Goal: Information Seeking & Learning: Check status

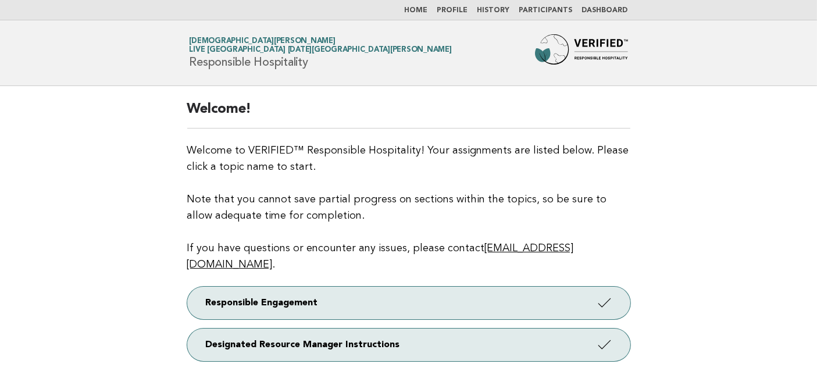
click at [66, 219] on main "Welcome! Welcome to VERIFIED™ Responsible Hospitality! Your assignments are lis…" at bounding box center [408, 244] width 817 height 317
click at [600, 9] on link "Dashboard" at bounding box center [605, 10] width 46 height 7
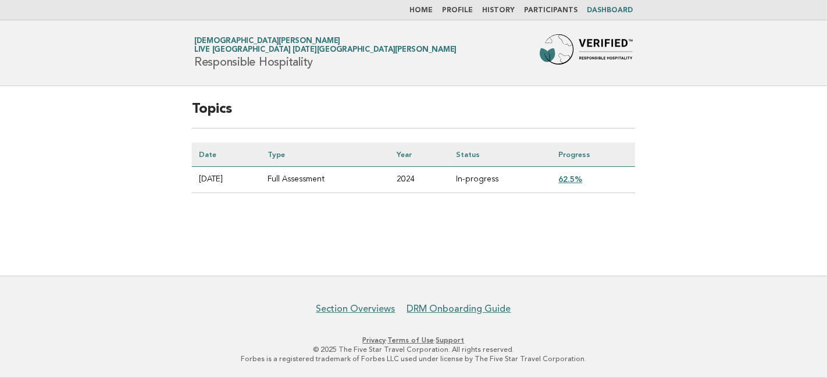
click at [571, 180] on link "62.5%" at bounding box center [570, 178] width 24 height 9
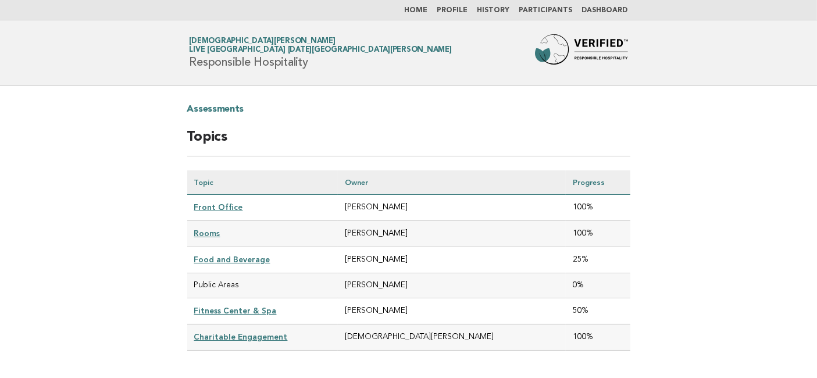
click at [91, 266] on main "Assessments Topics Topic Owner Progress Front Office LIZETH GARCIA 100% Rooms C…" at bounding box center [408, 234] width 817 height 297
click at [419, 6] on li "Home" at bounding box center [416, 10] width 23 height 9
click at [422, 9] on link "Home" at bounding box center [416, 10] width 23 height 7
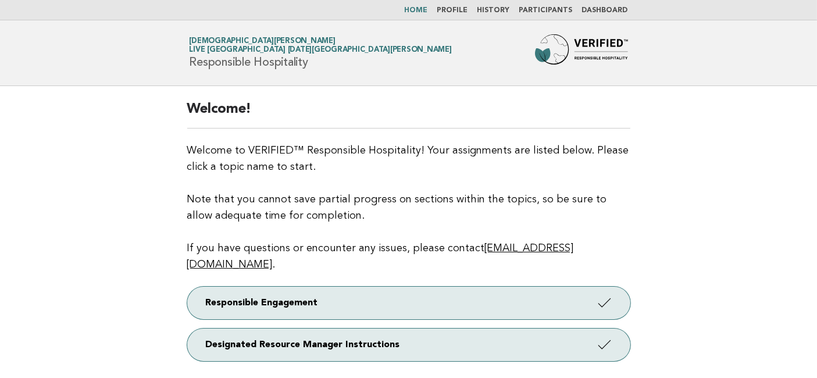
click at [466, 8] on link "Profile" at bounding box center [452, 10] width 31 height 7
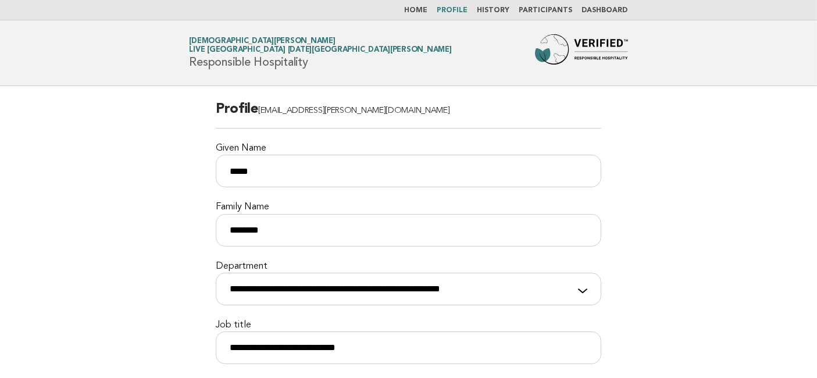
click at [426, 12] on link "Home" at bounding box center [416, 10] width 23 height 7
click at [597, 44] on img at bounding box center [581, 52] width 93 height 37
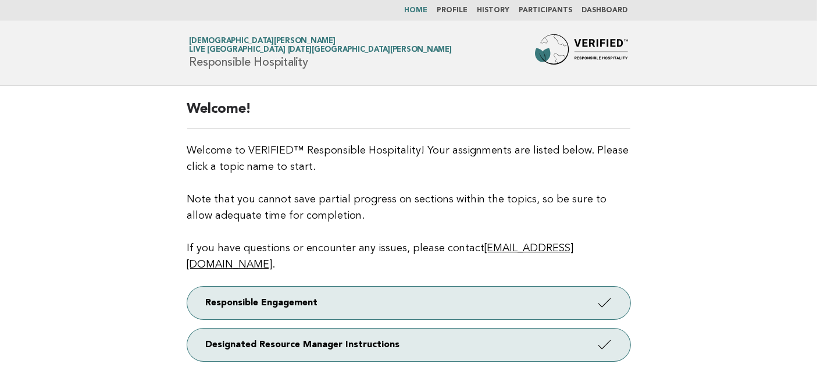
click at [547, 7] on link "Participants" at bounding box center [545, 10] width 53 height 7
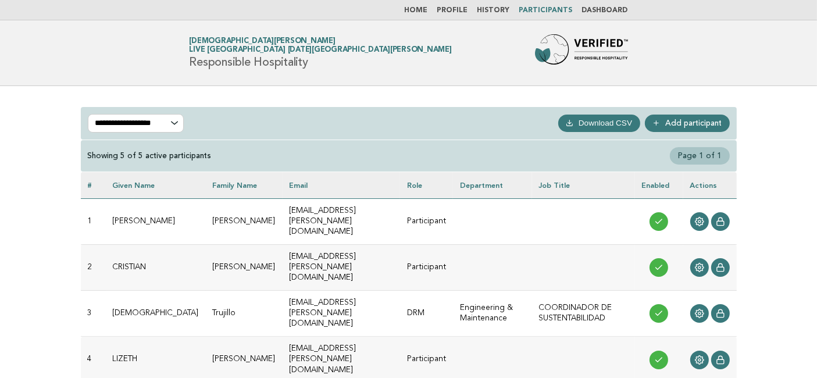
click at [423, 15] on li "Home" at bounding box center [416, 10] width 23 height 9
click at [423, 6] on li "Home" at bounding box center [416, 10] width 23 height 9
click at [428, 10] on link "Home" at bounding box center [416, 10] width 23 height 7
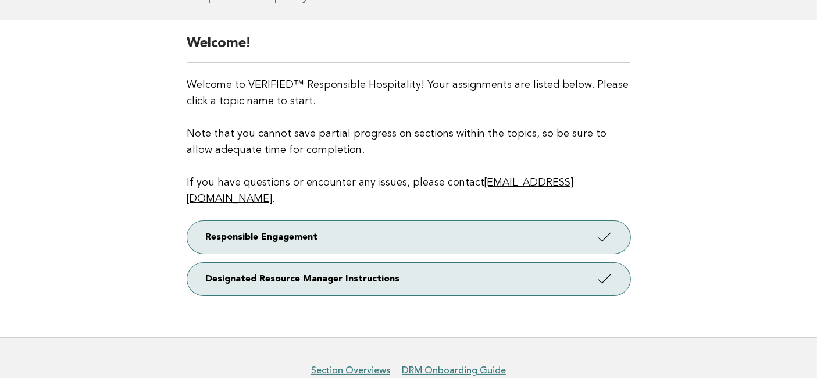
scroll to position [109, 0]
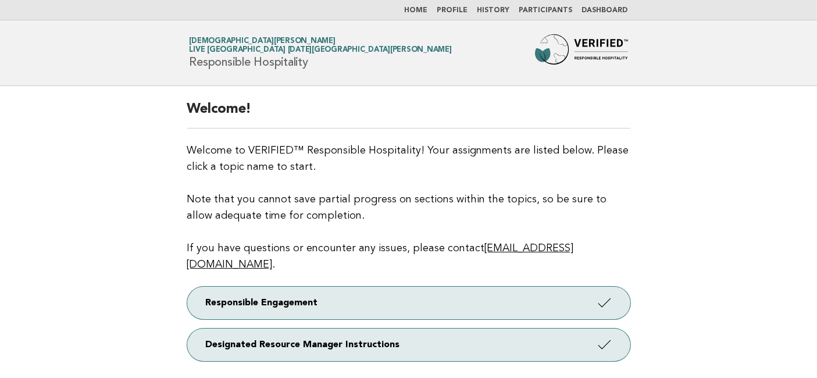
click at [224, 42] on link "[PERSON_NAME] Live [GEOGRAPHIC_DATA] [DATE][GEOGRAPHIC_DATA][PERSON_NAME]" at bounding box center [321, 45] width 262 height 16
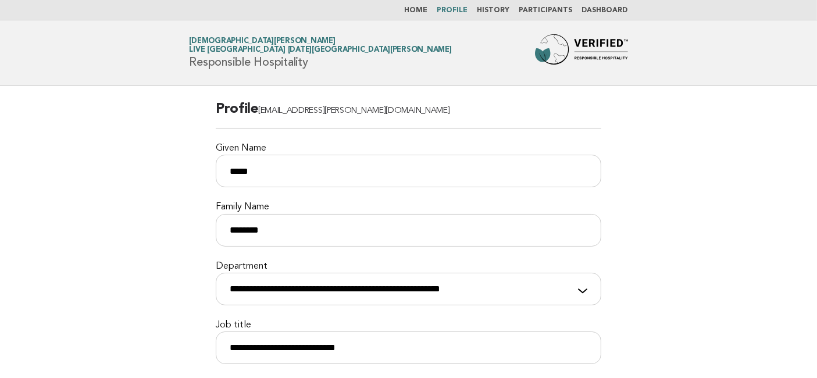
click at [618, 12] on link "Dashboard" at bounding box center [605, 10] width 46 height 7
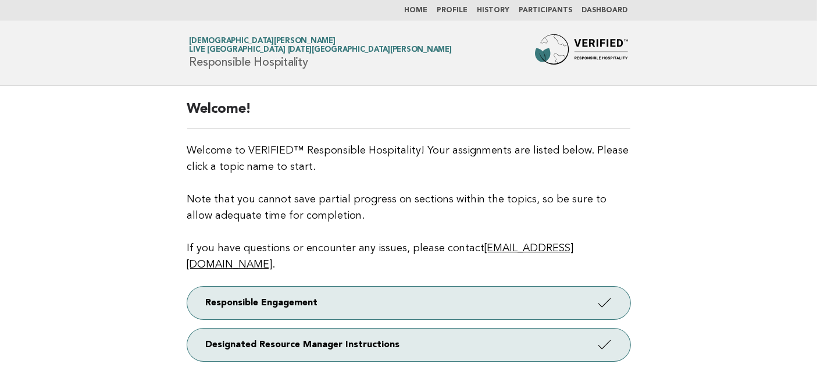
click at [343, 49] on span "Live [GEOGRAPHIC_DATA] [DATE][GEOGRAPHIC_DATA][PERSON_NAME]" at bounding box center [321, 51] width 262 height 8
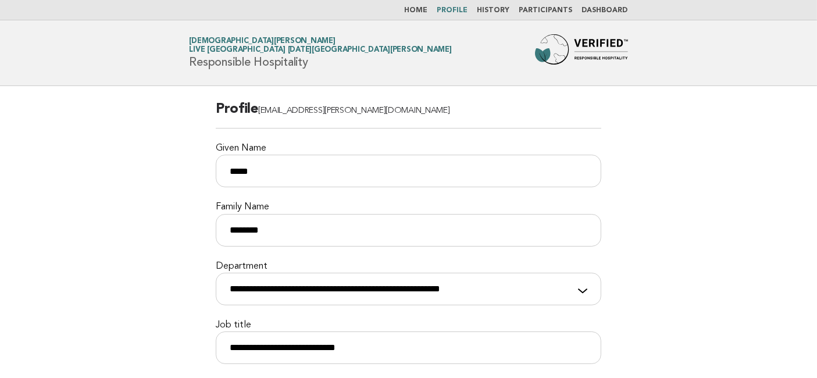
click at [426, 12] on link "Home" at bounding box center [416, 10] width 23 height 7
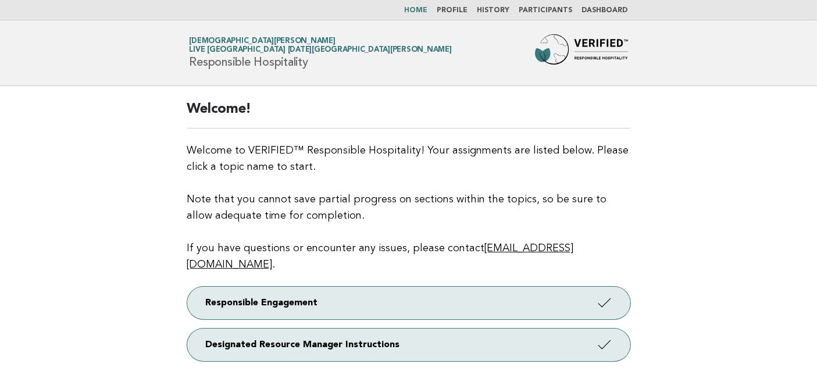
click at [657, 155] on main "Welcome! Welcome to VERIFIED™ Responsible Hospitality! Your assignments are lis…" at bounding box center [408, 244] width 817 height 317
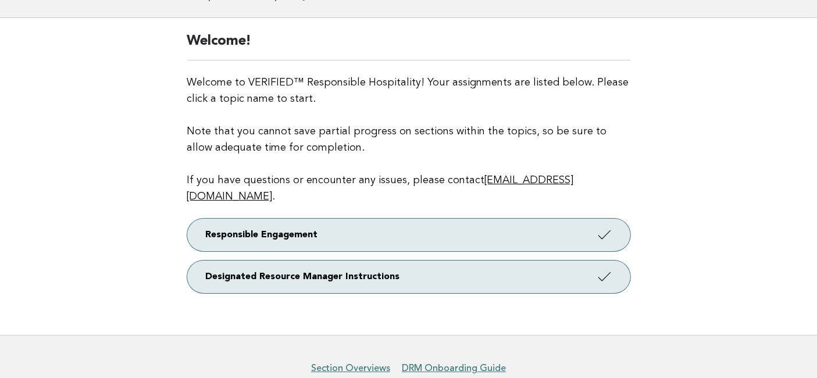
scroll to position [109, 0]
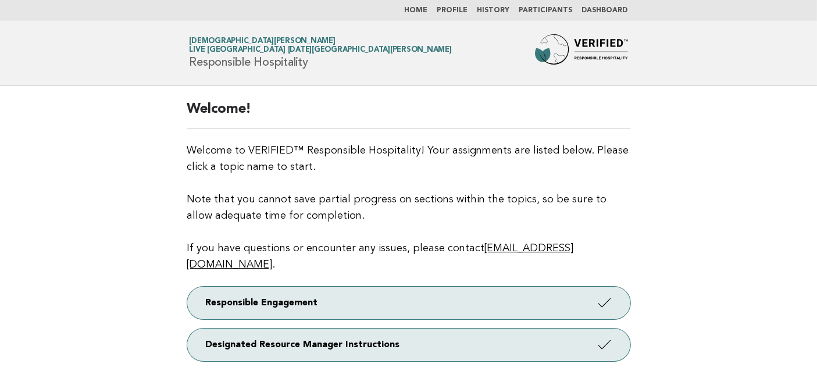
click at [498, 12] on link "History" at bounding box center [493, 10] width 33 height 7
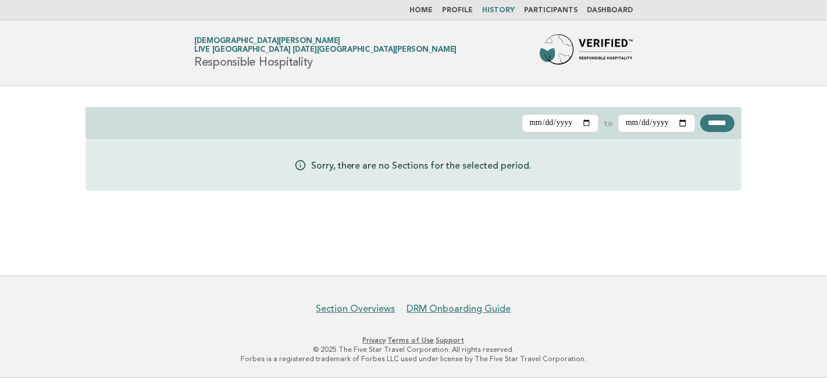
click at [466, 9] on link "Profile" at bounding box center [457, 10] width 31 height 7
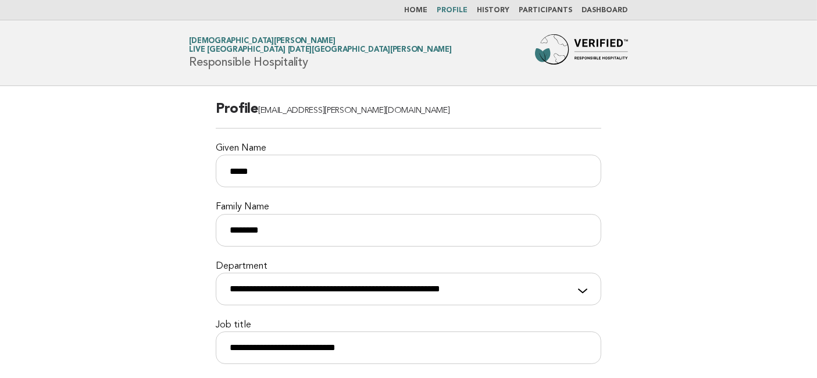
click at [599, 43] on img at bounding box center [581, 52] width 93 height 37
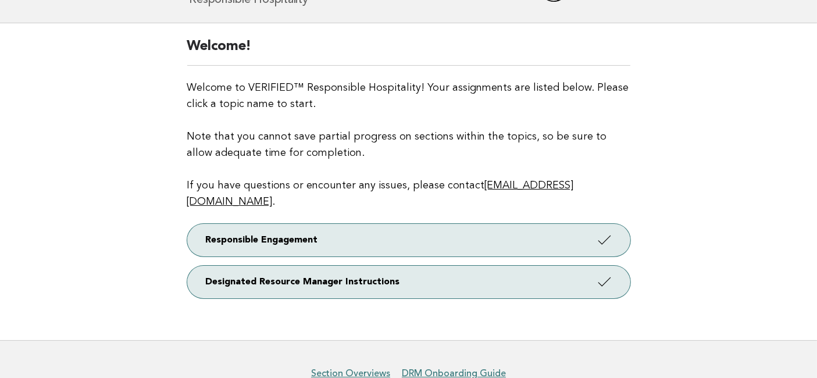
scroll to position [109, 0]
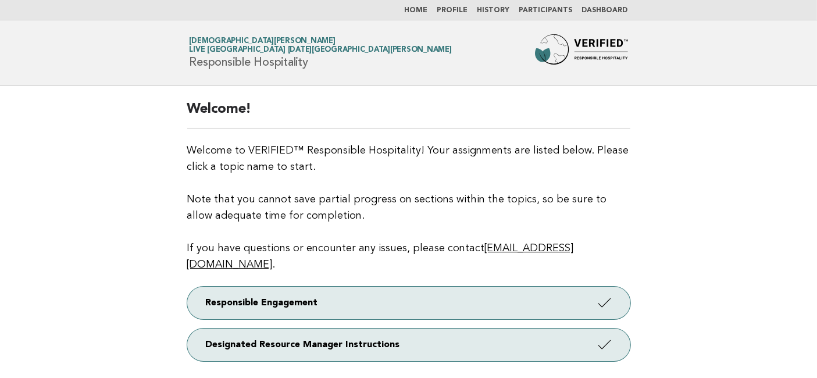
click at [161, 213] on main "Welcome! Welcome to VERIFIED™ Responsible Hospitality! Your assignments are lis…" at bounding box center [408, 244] width 817 height 317
click at [609, 7] on link "Dashboard" at bounding box center [605, 10] width 46 height 7
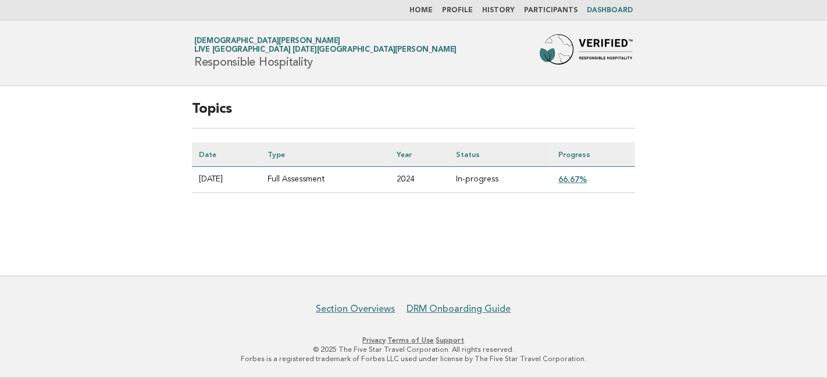
click at [552, 12] on link "Participants" at bounding box center [550, 10] width 53 height 7
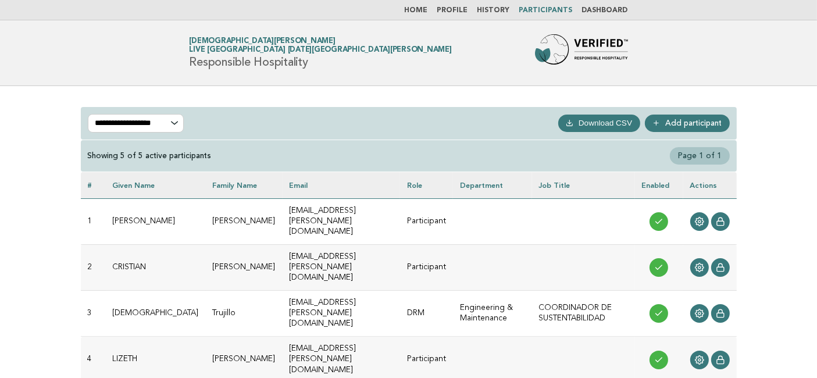
click at [602, 11] on link "Dashboard" at bounding box center [605, 10] width 46 height 7
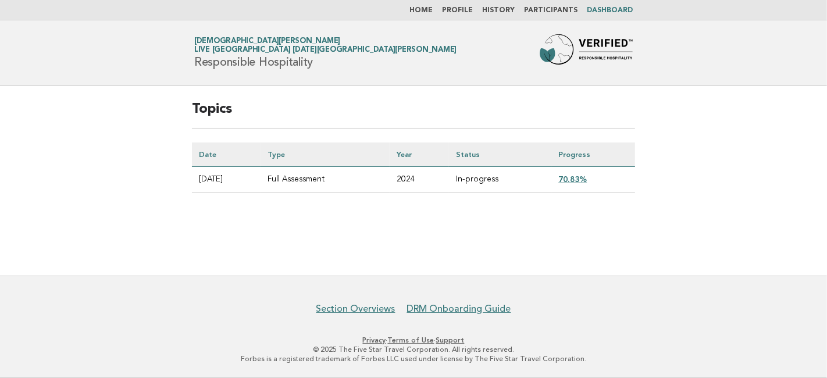
click at [570, 177] on link "70.83%" at bounding box center [572, 178] width 28 height 9
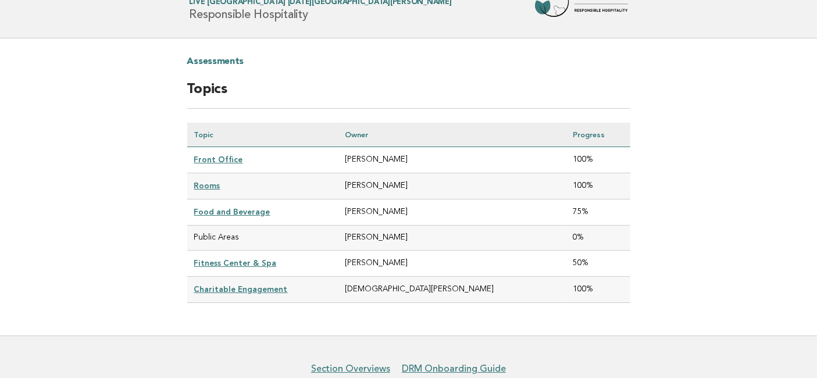
scroll to position [65, 0]
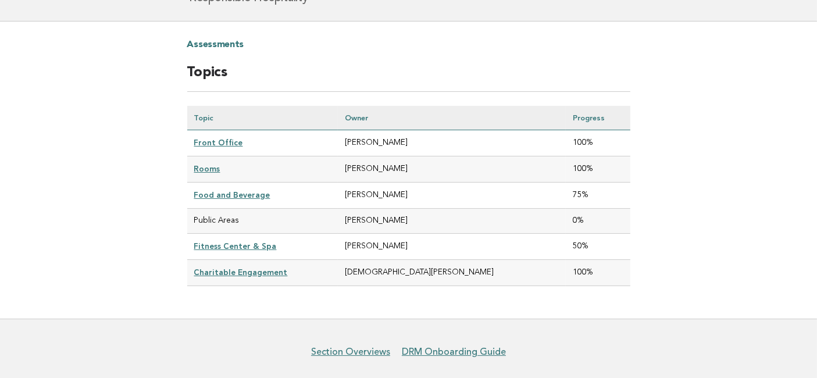
click at [238, 241] on link "Fitness Center & Spa" at bounding box center [235, 245] width 83 height 9
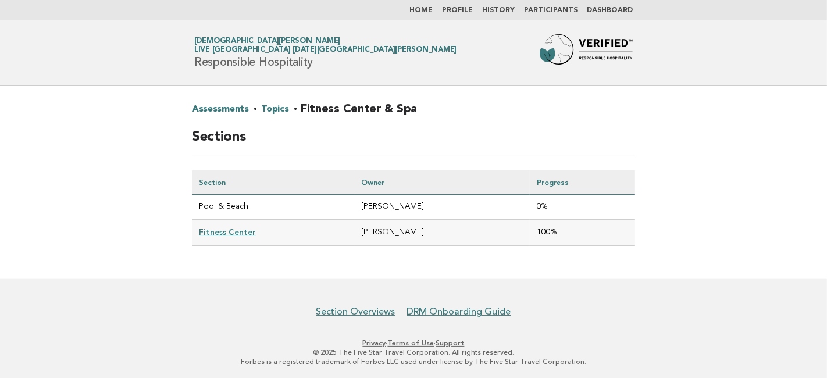
click at [86, 188] on main "Assessments · Topics · Fitness Center & Spa Sections Section Owner Progress Poo…" at bounding box center [413, 182] width 827 height 192
click at [555, 12] on link "Participants" at bounding box center [550, 10] width 53 height 7
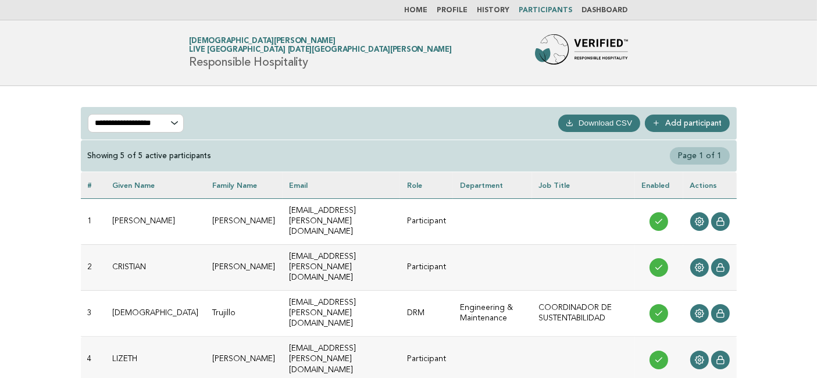
click at [608, 7] on link "Dashboard" at bounding box center [605, 10] width 46 height 7
